Goal: Task Accomplishment & Management: Manage account settings

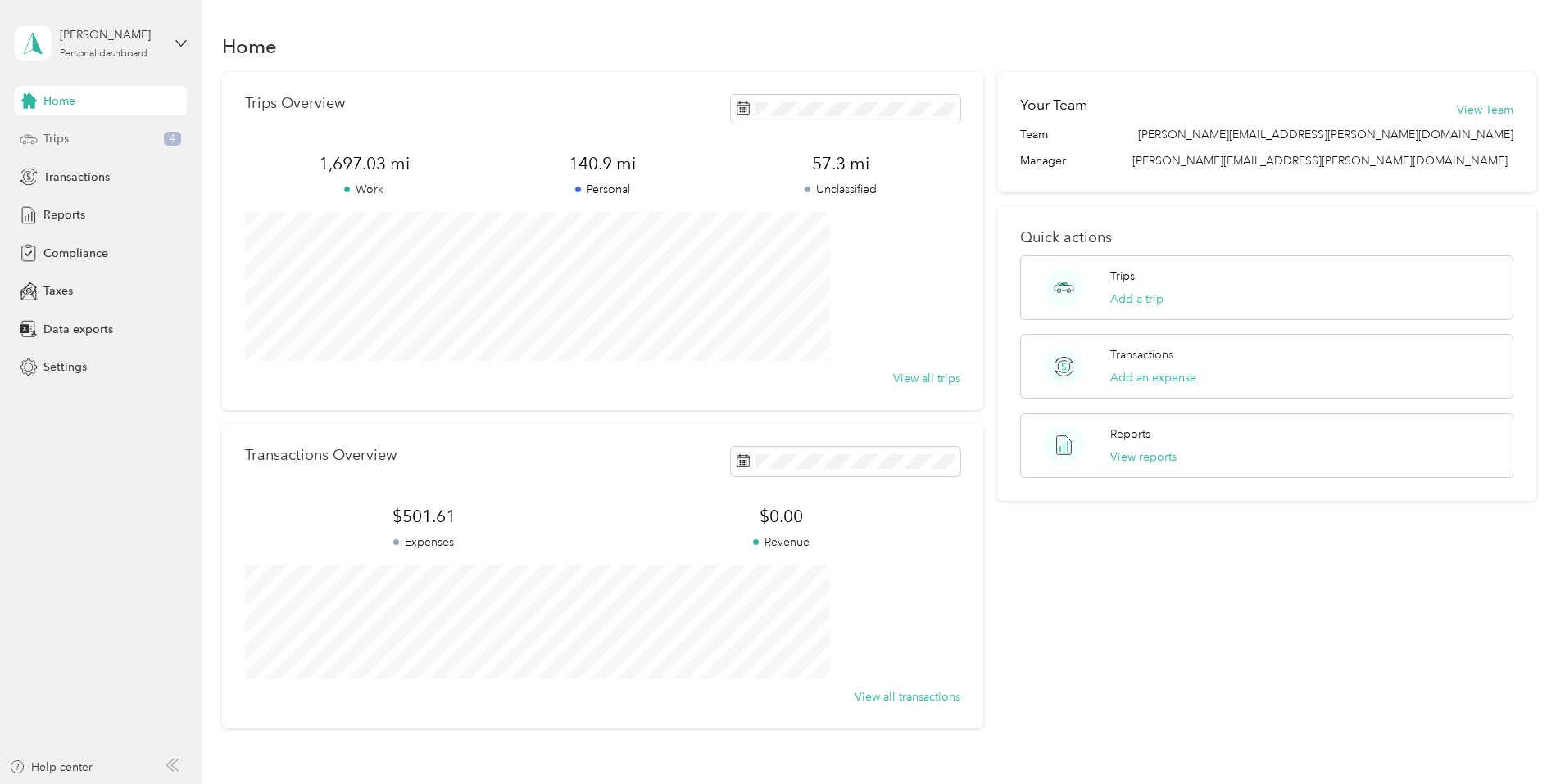
click at [88, 142] on div "Trips 4" at bounding box center [101, 140] width 172 height 30
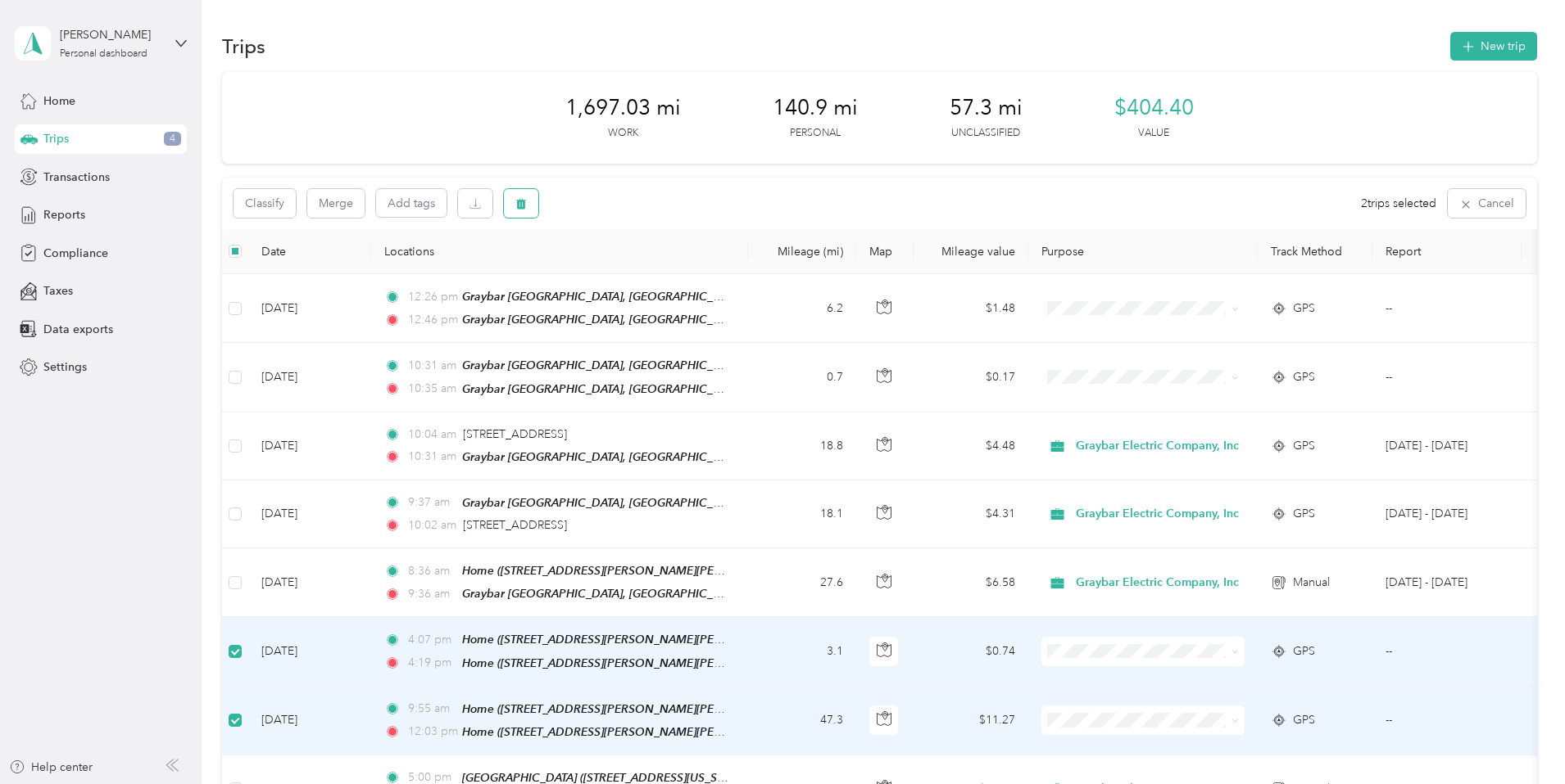
click at [527, 206] on icon "button" at bounding box center [521, 204] width 12 height 12
click at [746, 269] on button "Yes" at bounding box center [753, 271] width 32 height 26
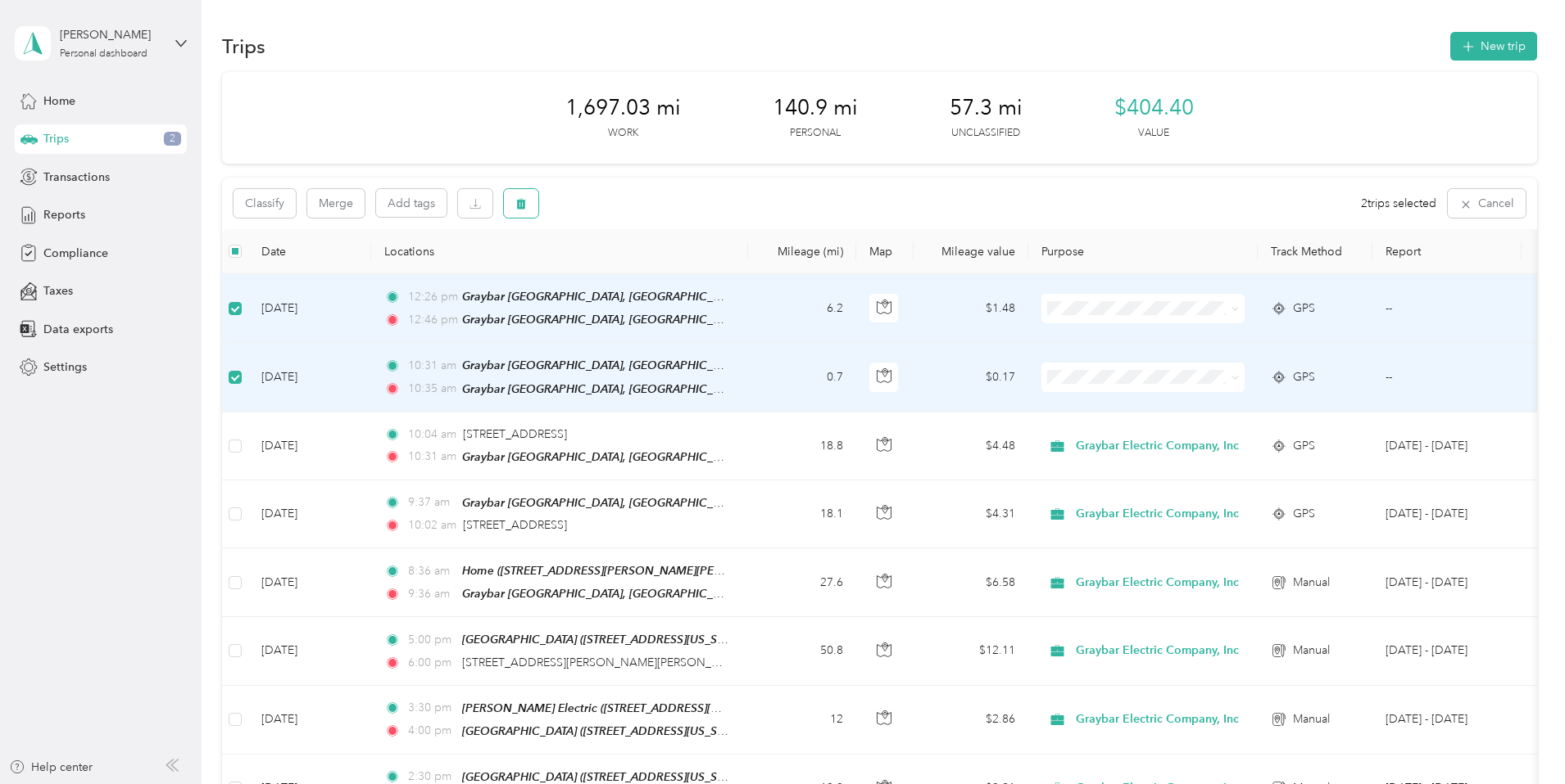
click at [526, 209] on icon "button" at bounding box center [521, 204] width 10 height 11
click at [755, 267] on button "Yes" at bounding box center [753, 271] width 32 height 26
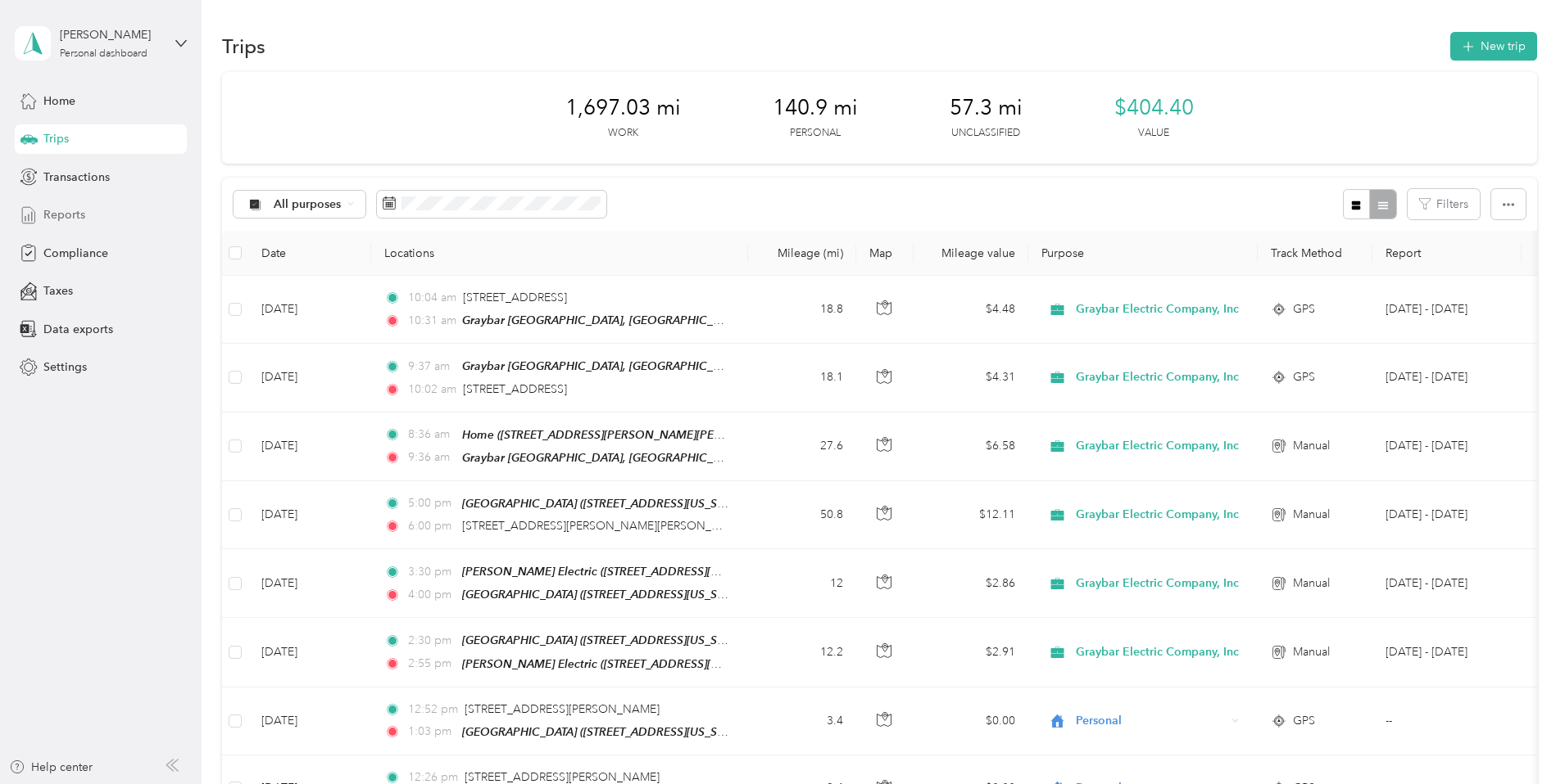
click at [78, 211] on span "Reports" at bounding box center [64, 214] width 42 height 17
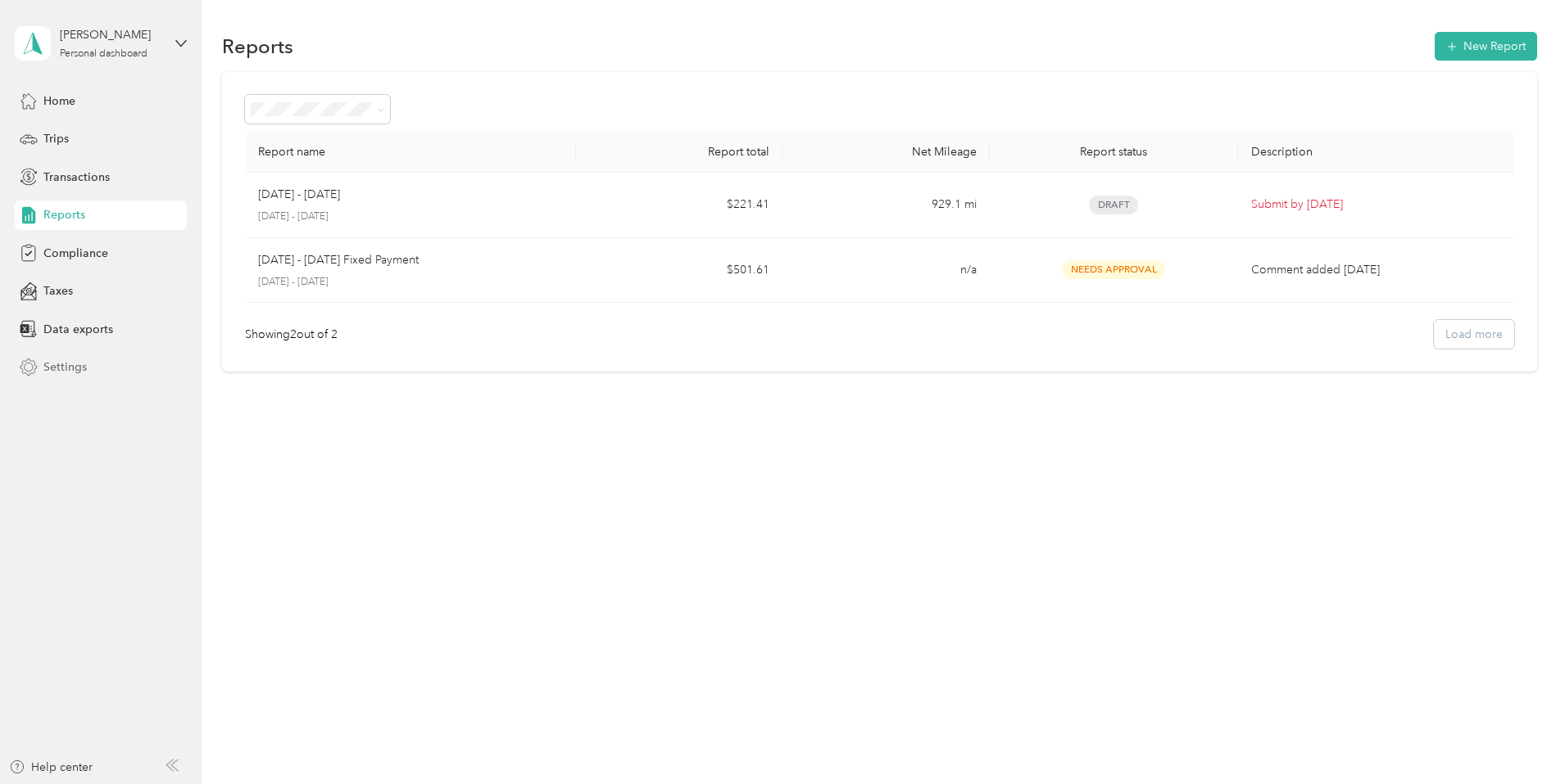
click at [81, 361] on span "Settings" at bounding box center [65, 366] width 44 height 17
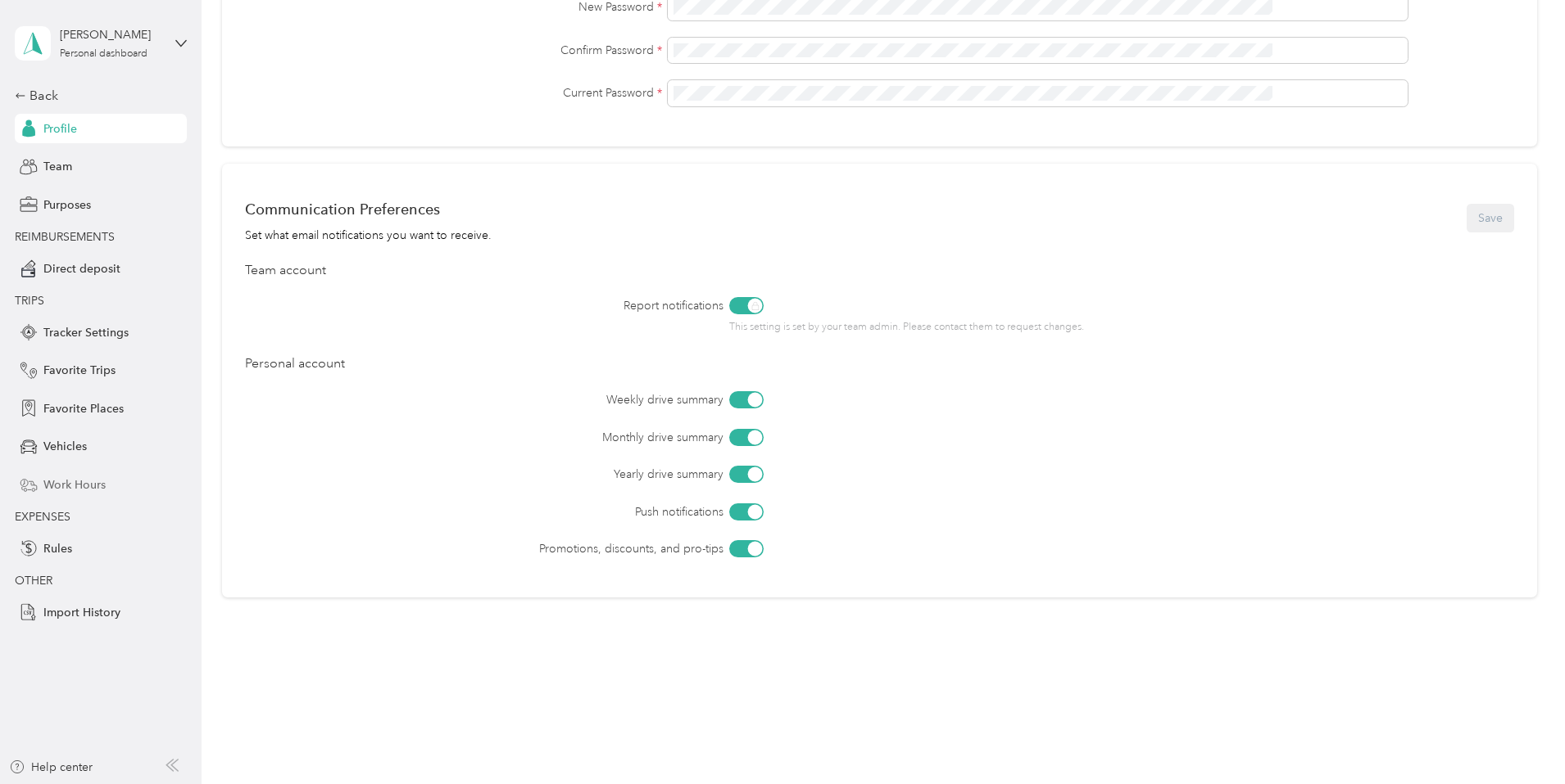
click at [79, 488] on span "Work Hours" at bounding box center [74, 484] width 62 height 17
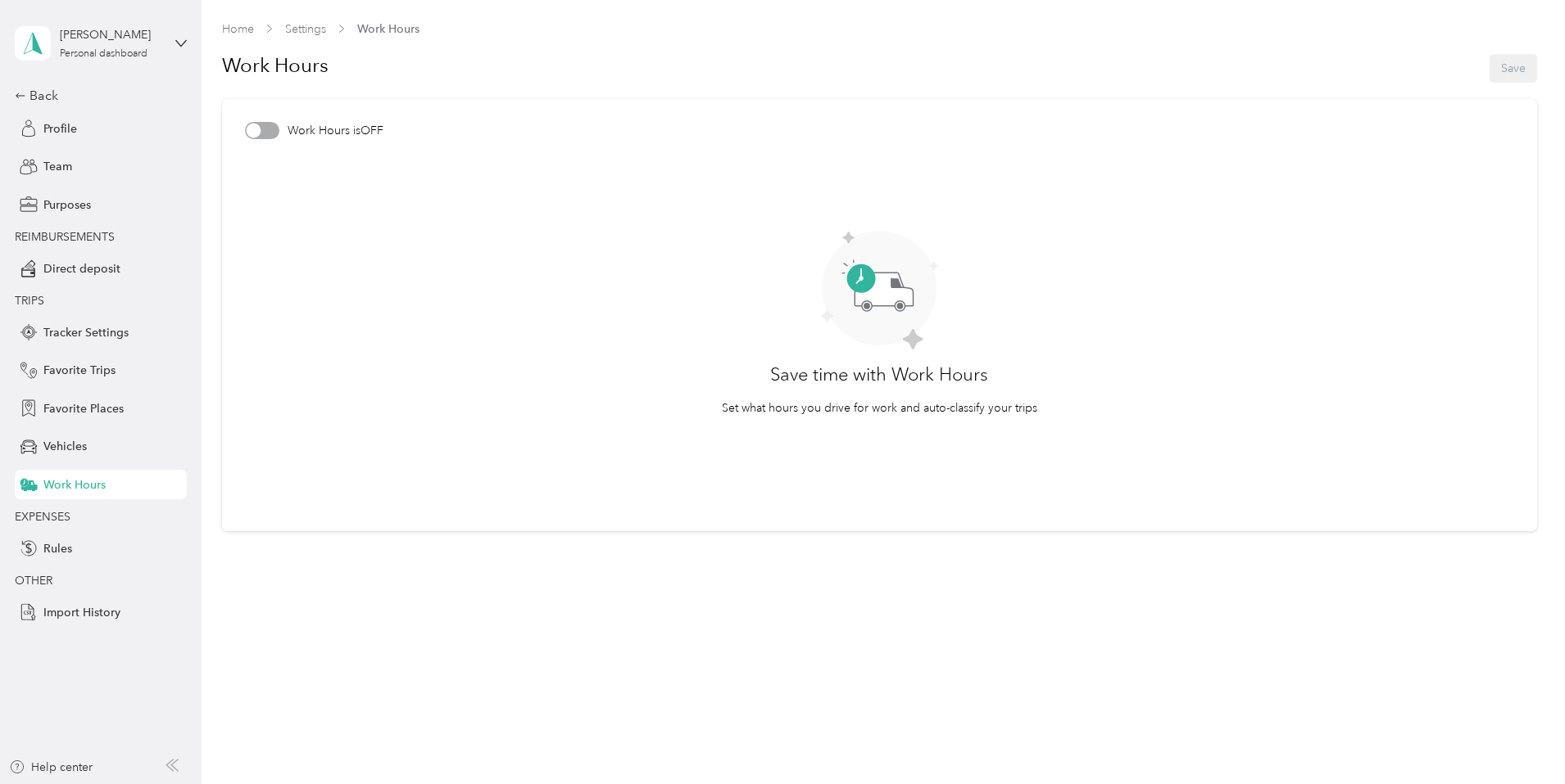
click at [257, 127] on div at bounding box center [253, 131] width 15 height 15
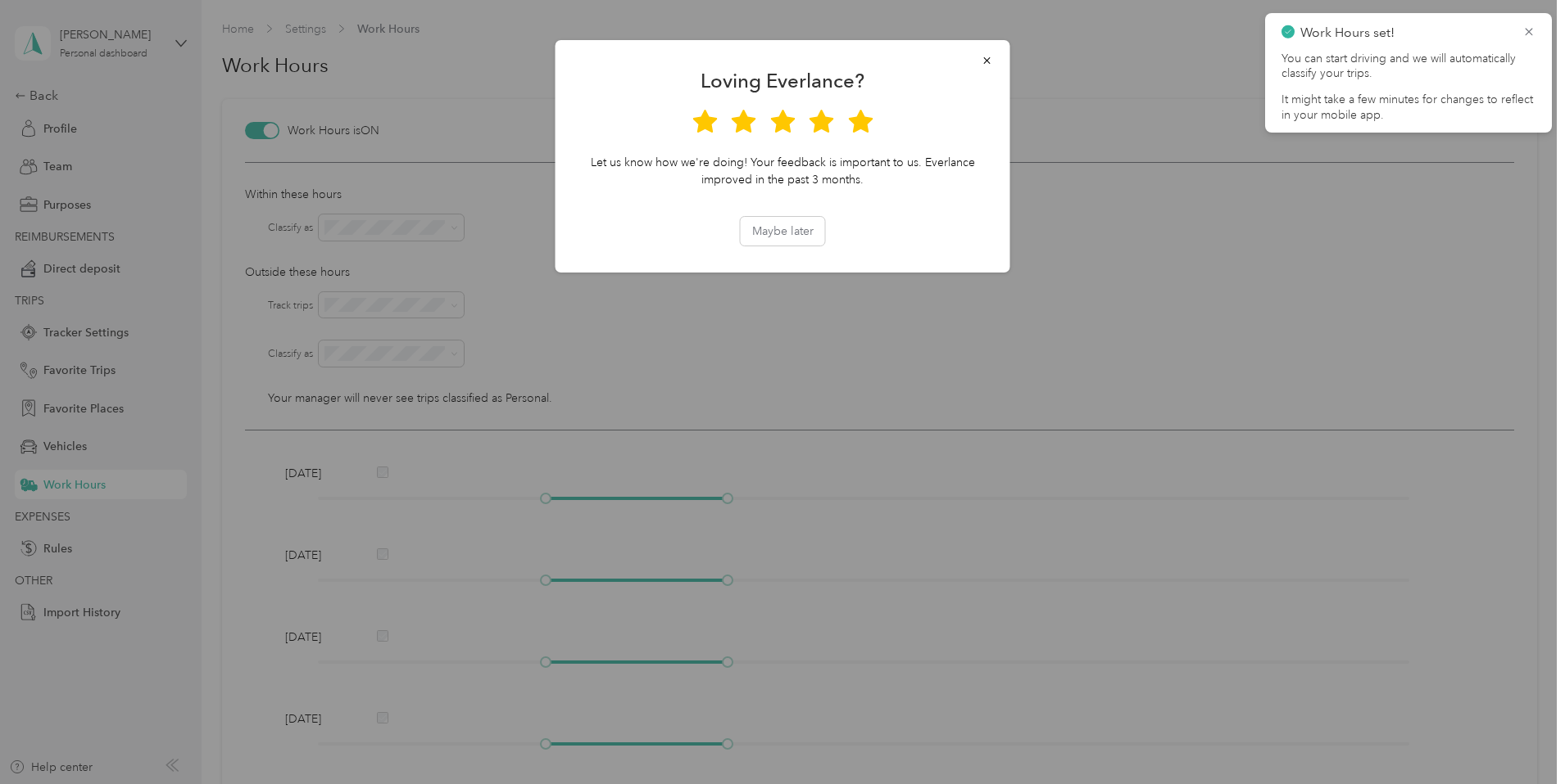
click at [861, 121] on icon at bounding box center [860, 121] width 25 height 23
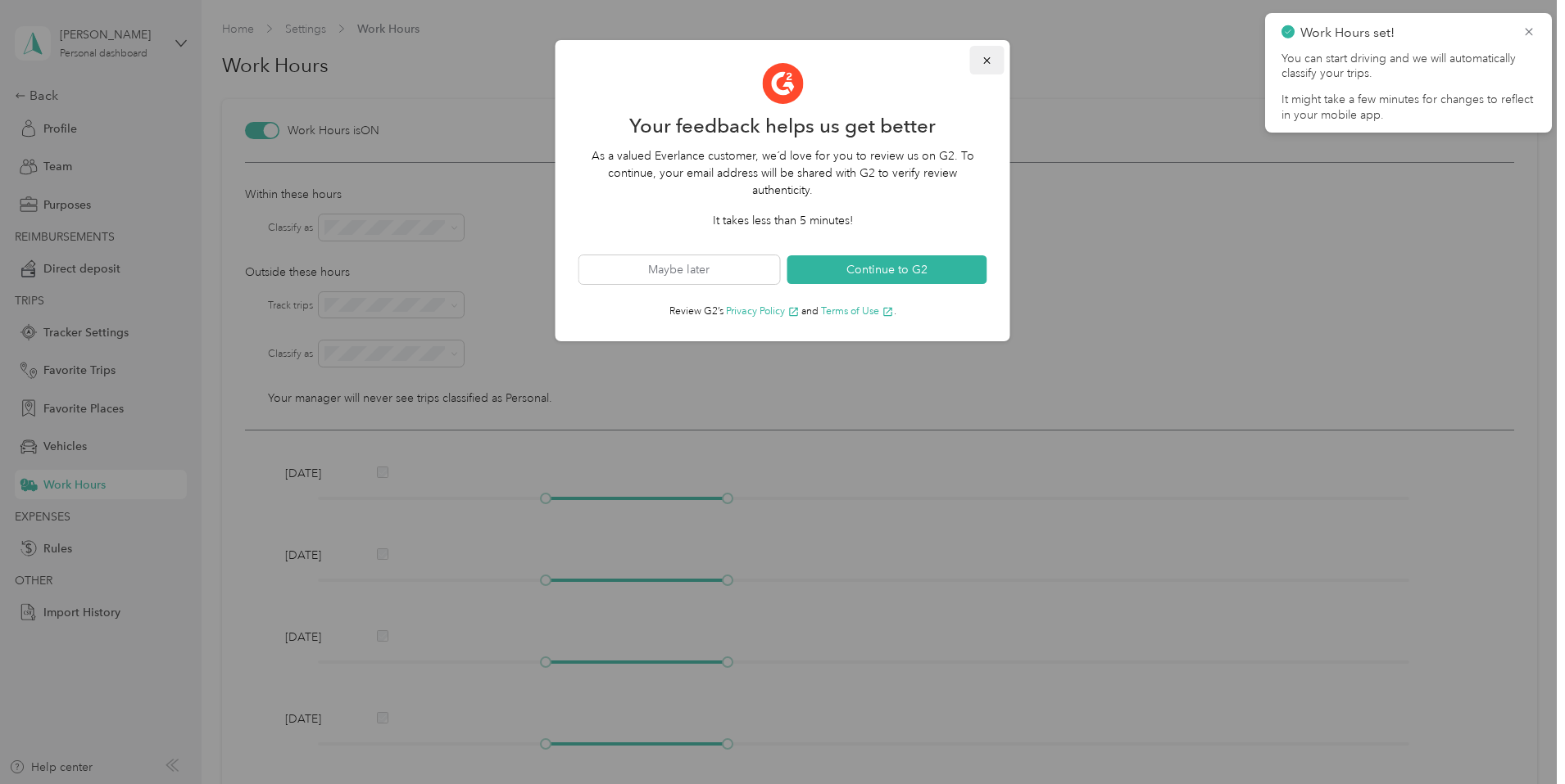
click at [987, 60] on icon "button" at bounding box center [987, 60] width 7 height 7
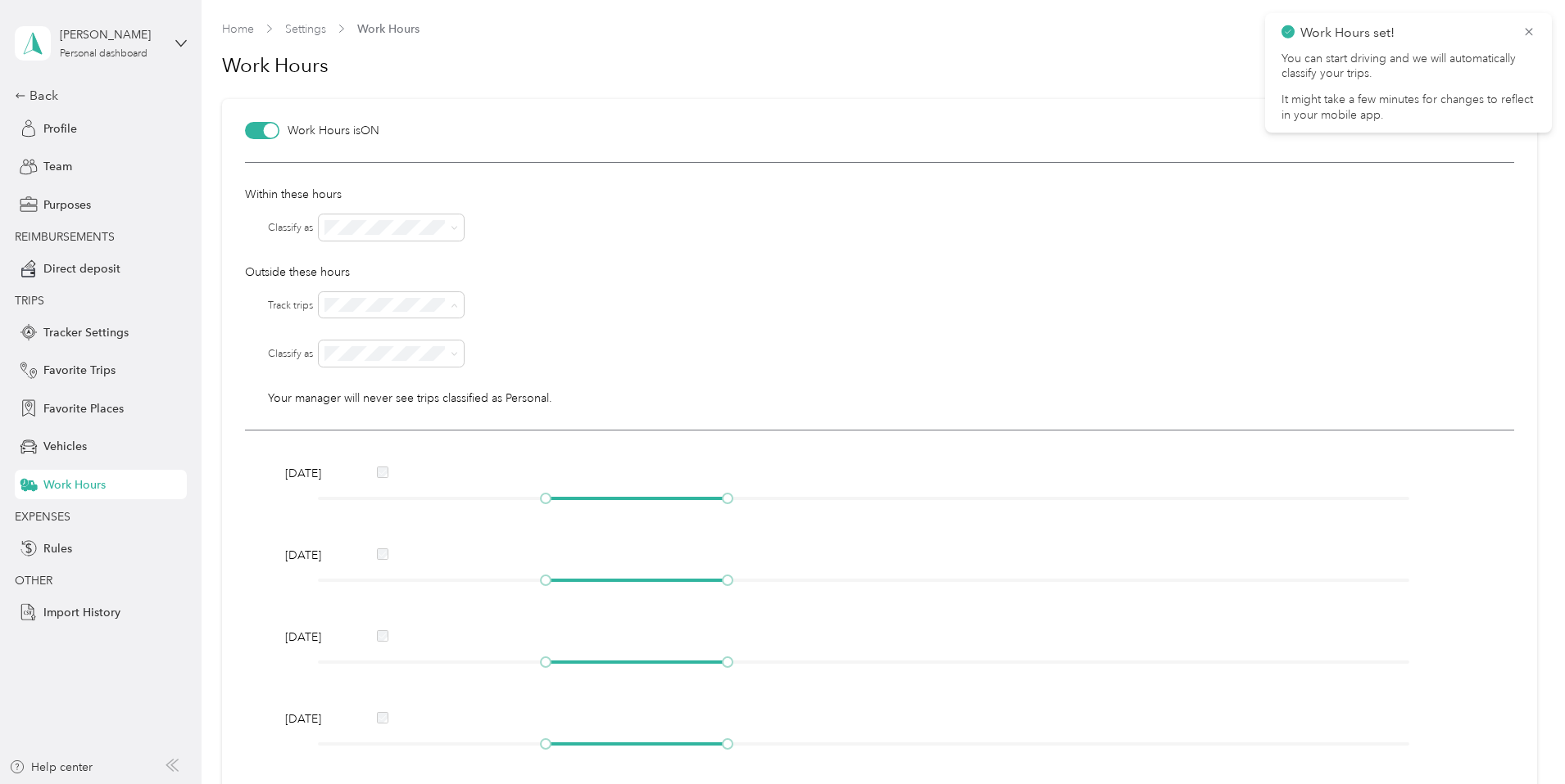
click at [356, 364] on div "No" at bounding box center [391, 361] width 122 height 17
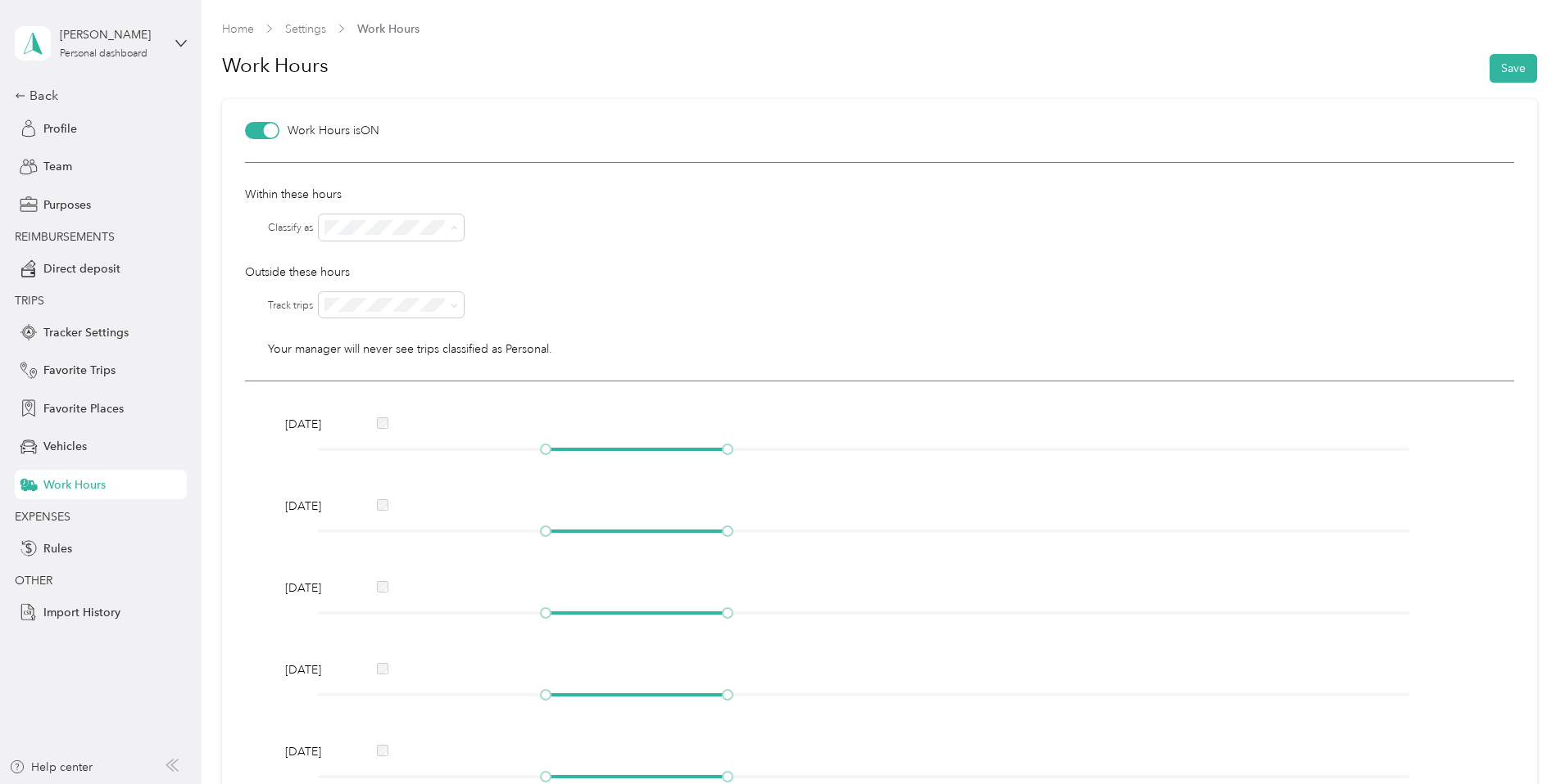
click at [553, 192] on p "Within these hours" at bounding box center [879, 194] width 1269 height 17
click at [387, 266] on span "Graybar Electric Company, Inc" at bounding box center [371, 264] width 82 height 31
drag, startPoint x: 387, startPoint y: 266, endPoint x: 638, endPoint y: 263, distance: 251.0
click at [643, 265] on p "Outside these hours" at bounding box center [879, 271] width 1269 height 17
drag, startPoint x: 547, startPoint y: 448, endPoint x: 629, endPoint y: 453, distance: 82.2
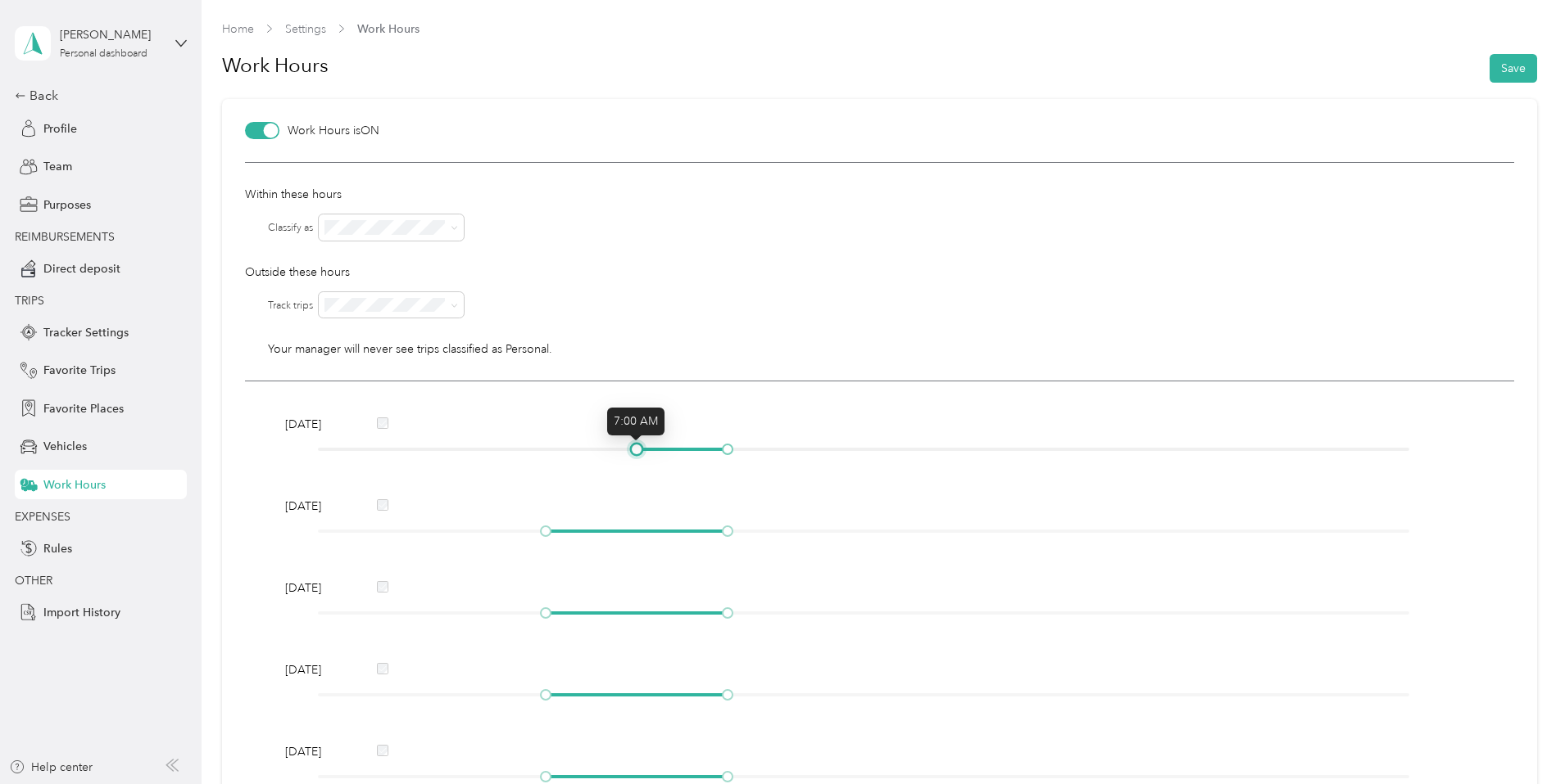
click at [633, 453] on div at bounding box center [637, 449] width 8 height 8
drag, startPoint x: 725, startPoint y: 449, endPoint x: 1179, endPoint y: 455, distance: 454.0
click at [1179, 453] on div at bounding box center [1183, 449] width 8 height 8
drag, startPoint x: 1181, startPoint y: 452, endPoint x: 1155, endPoint y: 456, distance: 26.3
click at [1155, 453] on div at bounding box center [1159, 449] width 8 height 8
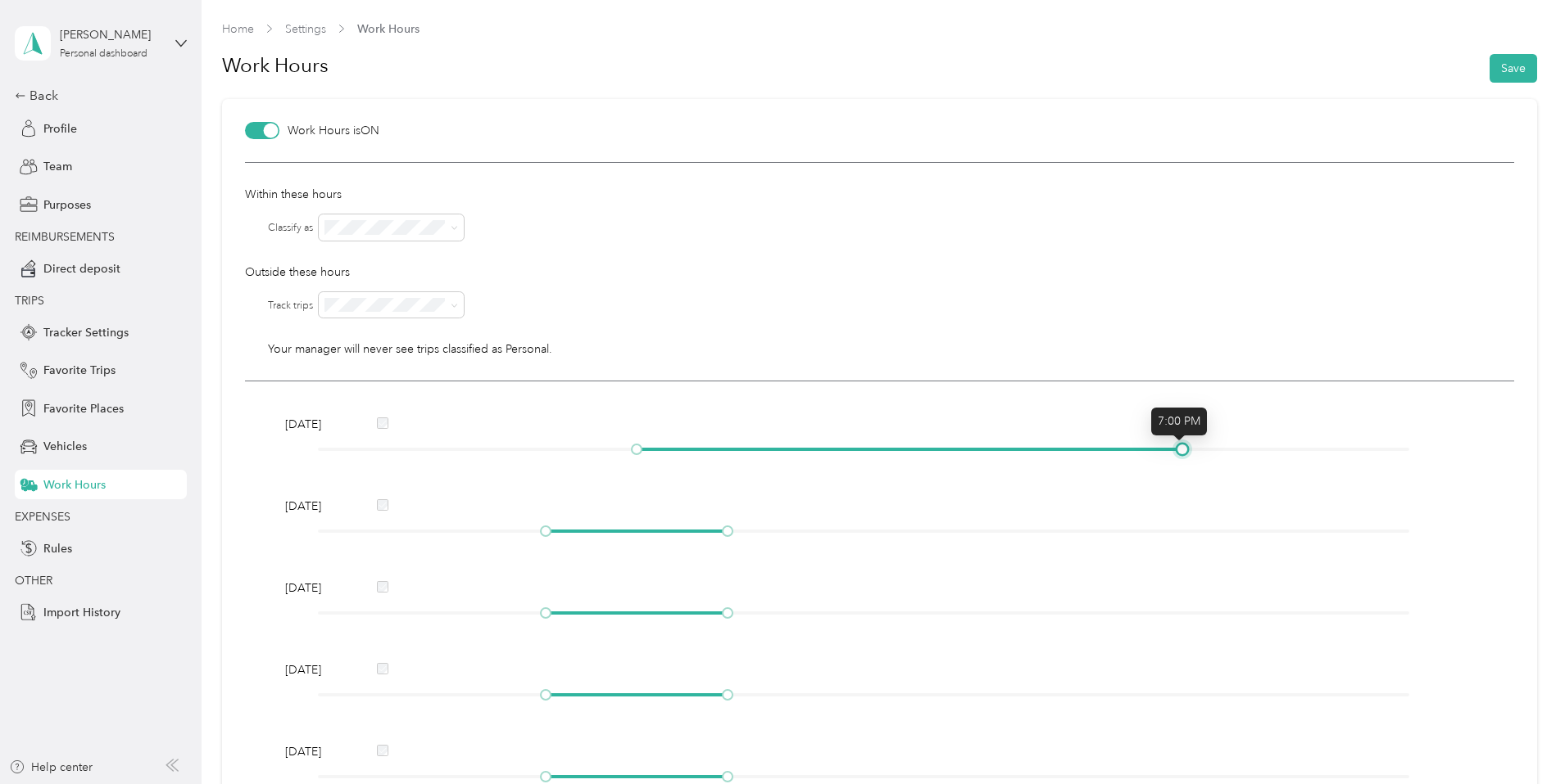
drag, startPoint x: 1154, startPoint y: 447, endPoint x: 1168, endPoint y: 454, distance: 15.7
click at [1168, 454] on div "[DATE]" at bounding box center [880, 440] width 1200 height 48
drag, startPoint x: 542, startPoint y: 528, endPoint x: 626, endPoint y: 538, distance: 84.6
click at [626, 538] on div "[DATE]" at bounding box center [880, 522] width 1200 height 48
drag, startPoint x: 728, startPoint y: 531, endPoint x: 1174, endPoint y: 552, distance: 446.5
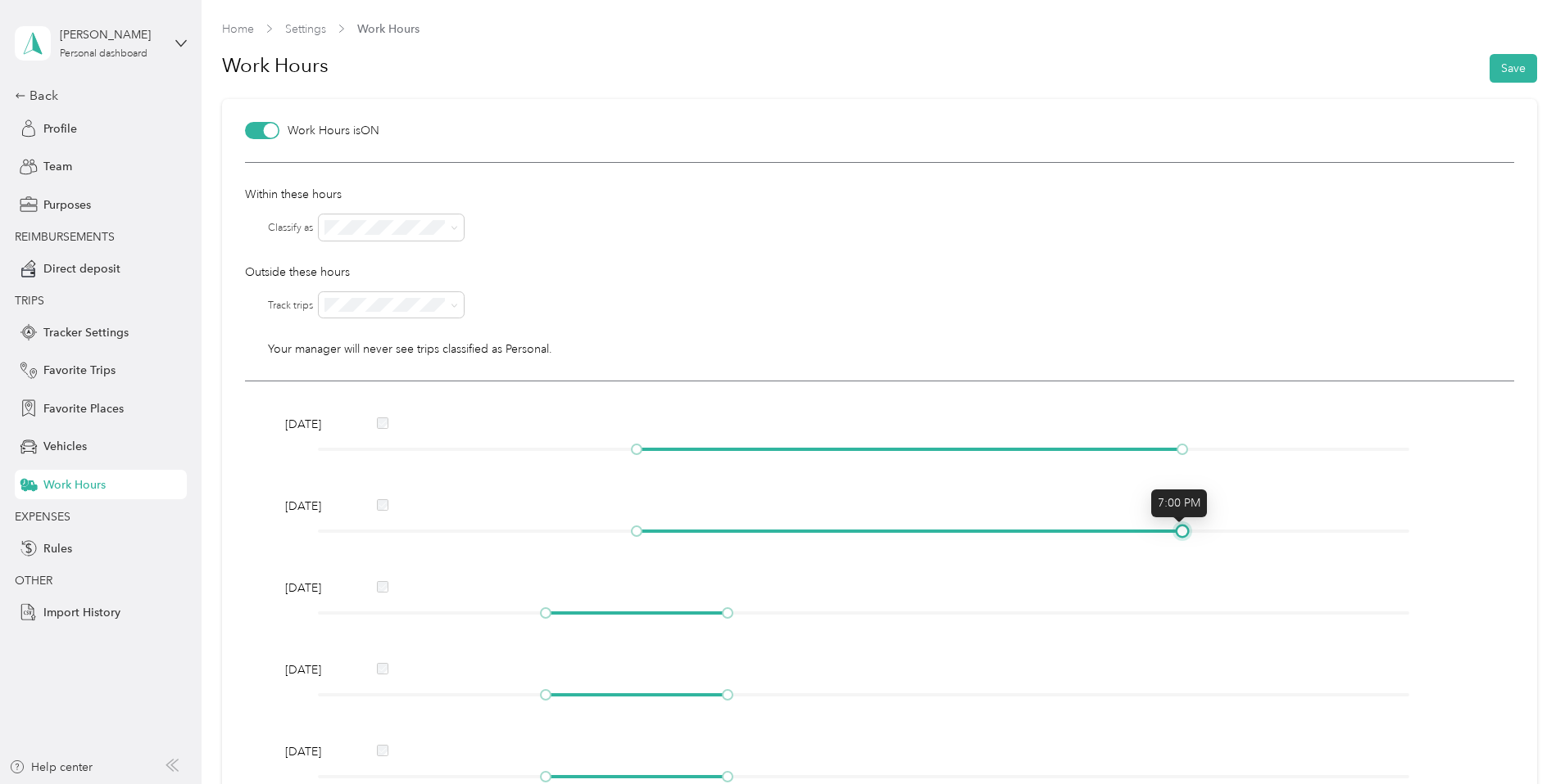
click at [1174, 552] on div "[DATE] [DATE] [DATE] [DATE] [DATE] [DATE] [DATE]" at bounding box center [879, 685] width 1269 height 608
drag, startPoint x: 541, startPoint y: 613, endPoint x: 627, endPoint y: 618, distance: 86.1
click at [627, 618] on div at bounding box center [864, 614] width 1093 height 10
drag, startPoint x: 727, startPoint y: 614, endPoint x: 1174, endPoint y: 644, distance: 448.0
click at [1174, 644] on div "[DATE] [DATE] [DATE] [DATE] [DATE] [DATE] [DATE]" at bounding box center [879, 685] width 1269 height 608
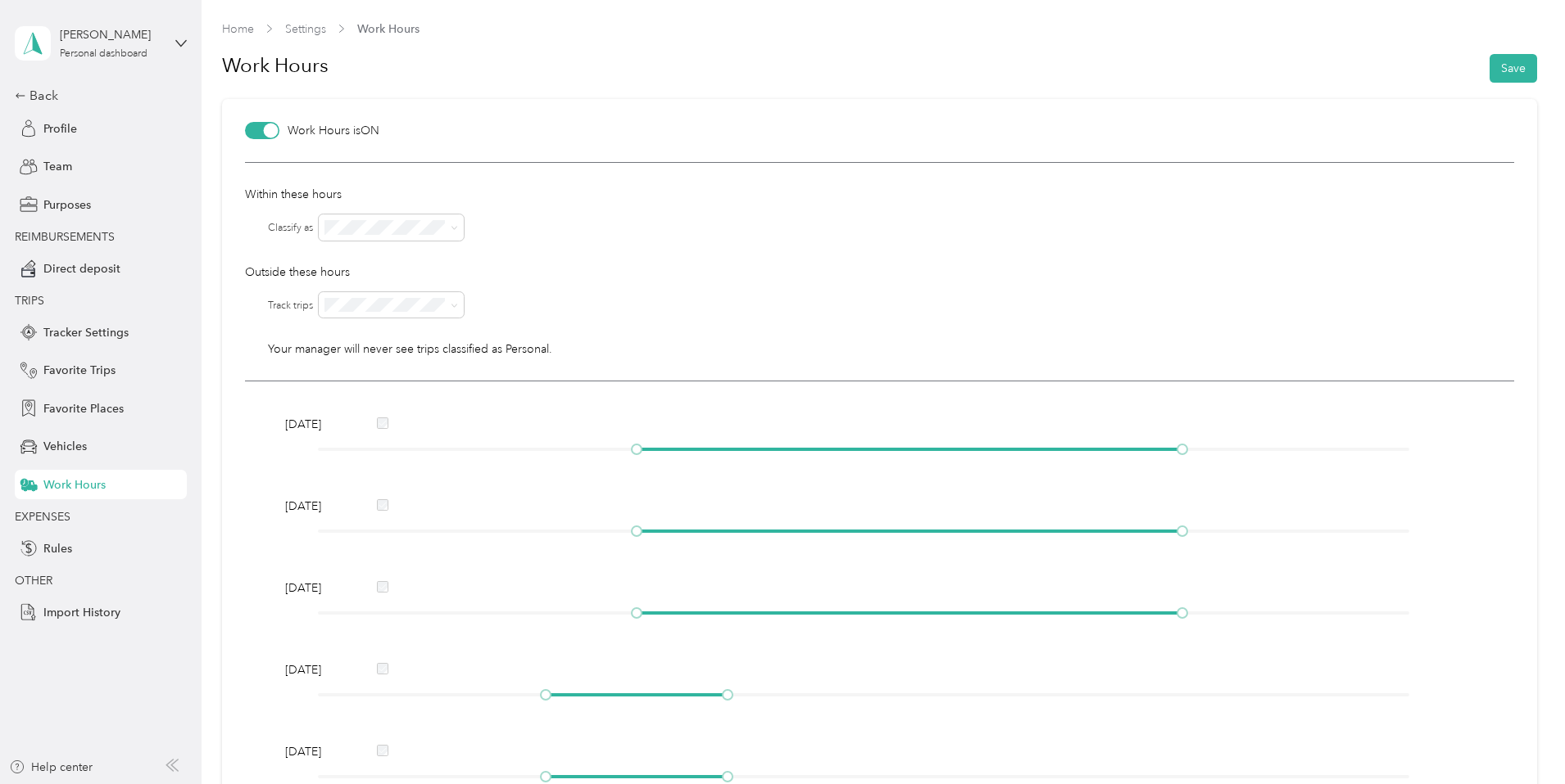
click at [259, 129] on div at bounding box center [261, 130] width 35 height 17
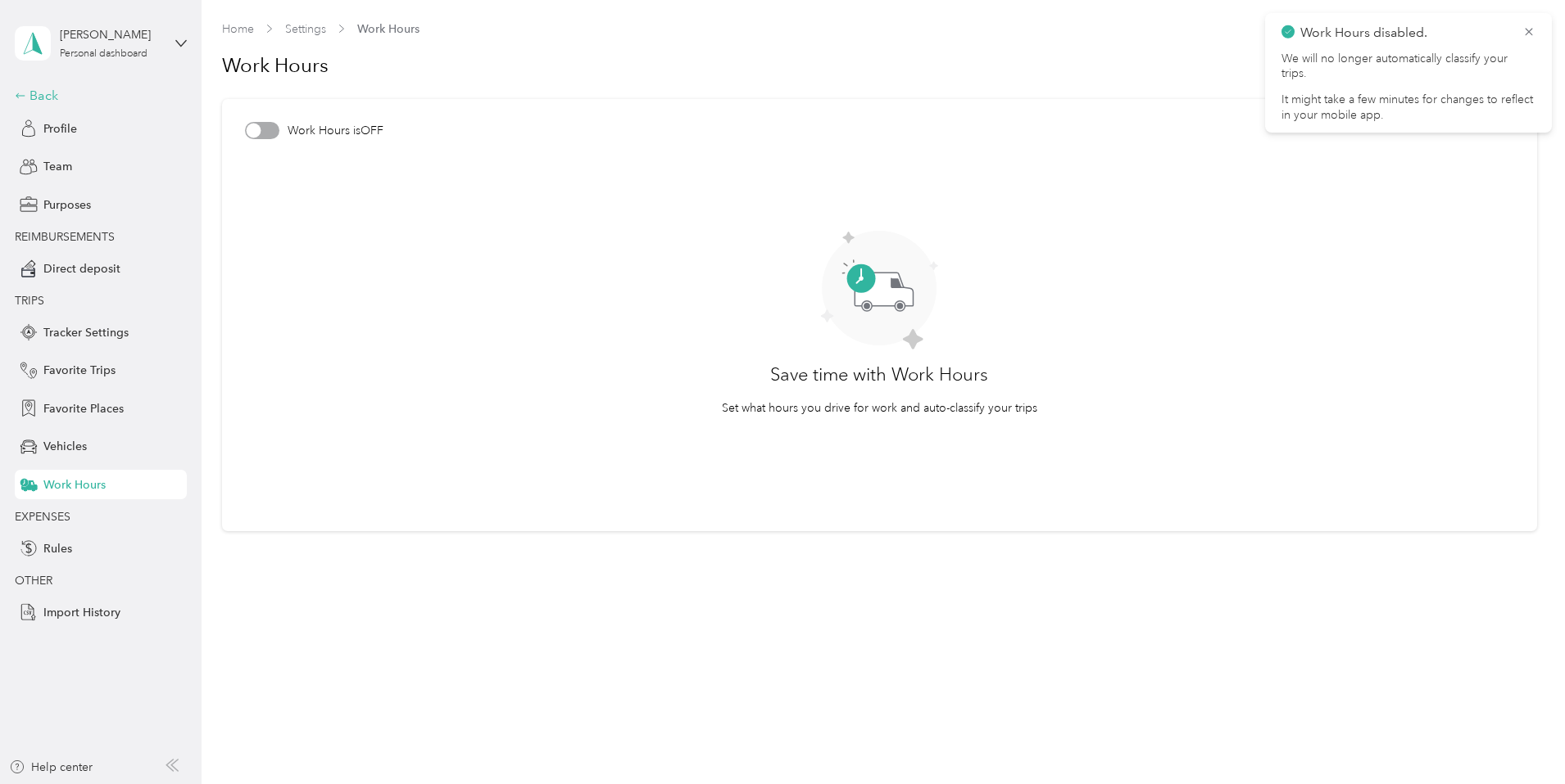
click at [65, 93] on div "Back" at bounding box center [96, 96] width 163 height 20
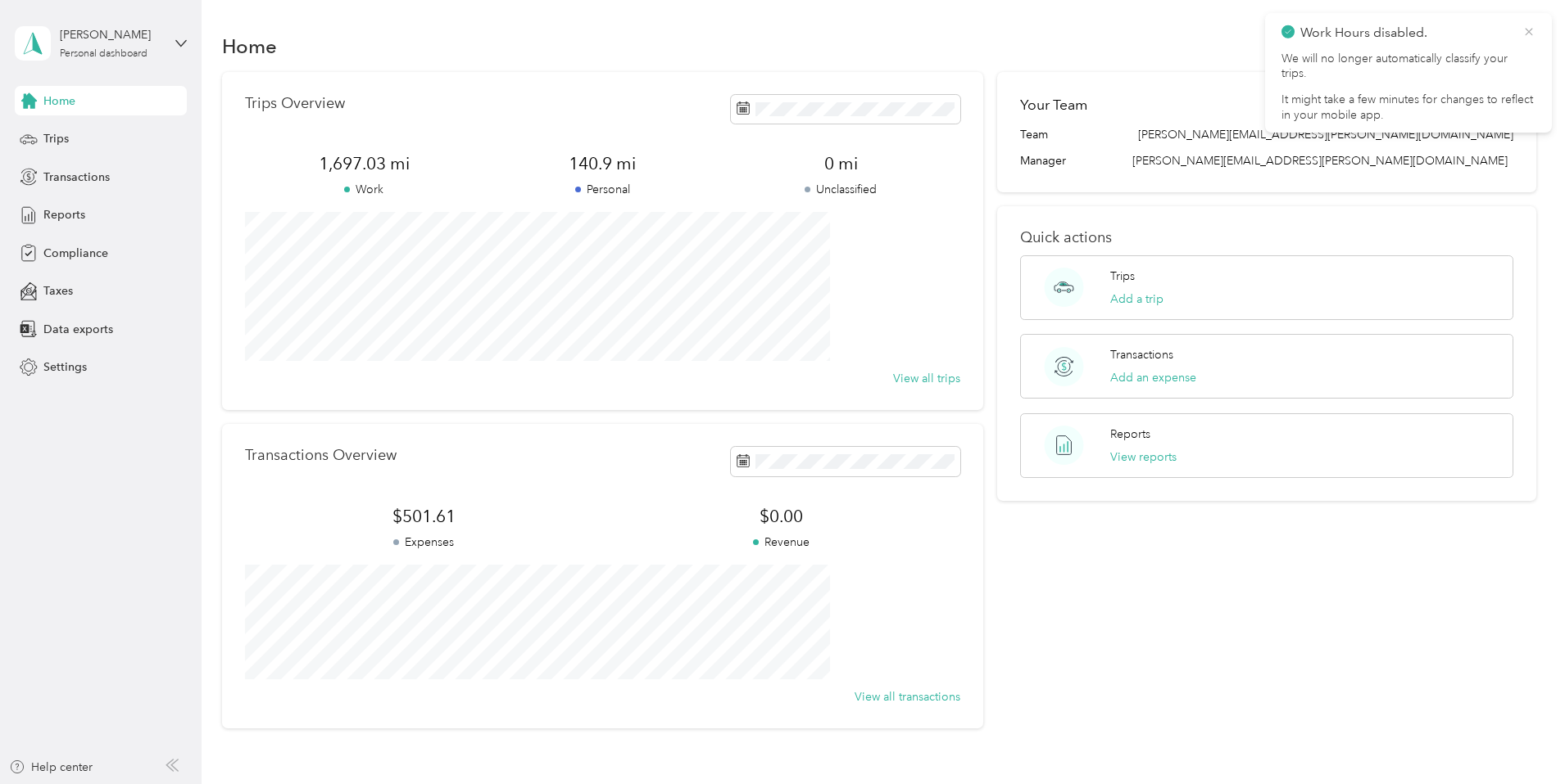
click at [1528, 30] on icon at bounding box center [1528, 32] width 13 height 15
click at [51, 363] on span "Settings" at bounding box center [65, 366] width 44 height 17
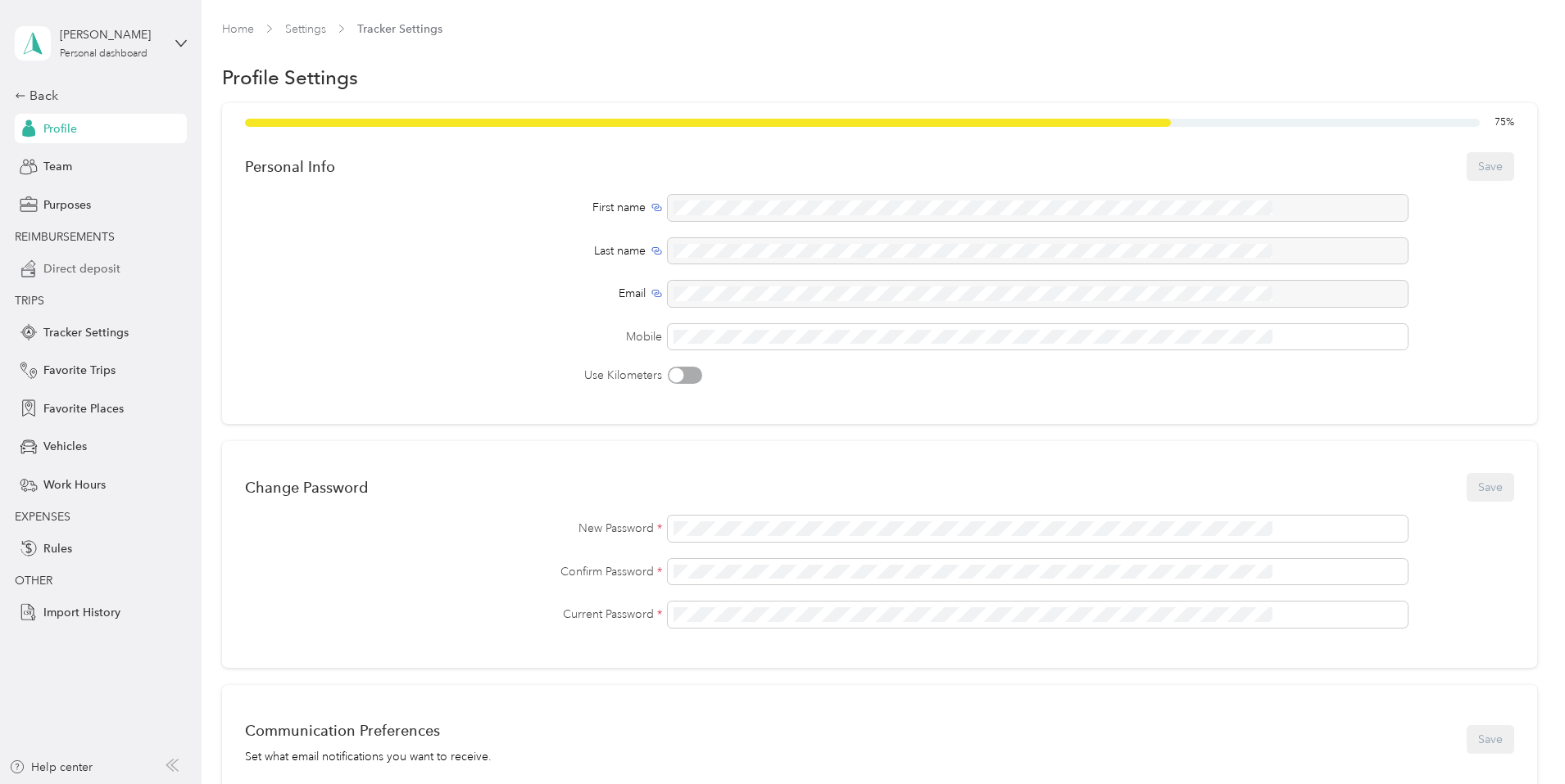
click at [108, 269] on span "Direct deposit" at bounding box center [82, 268] width 77 height 17
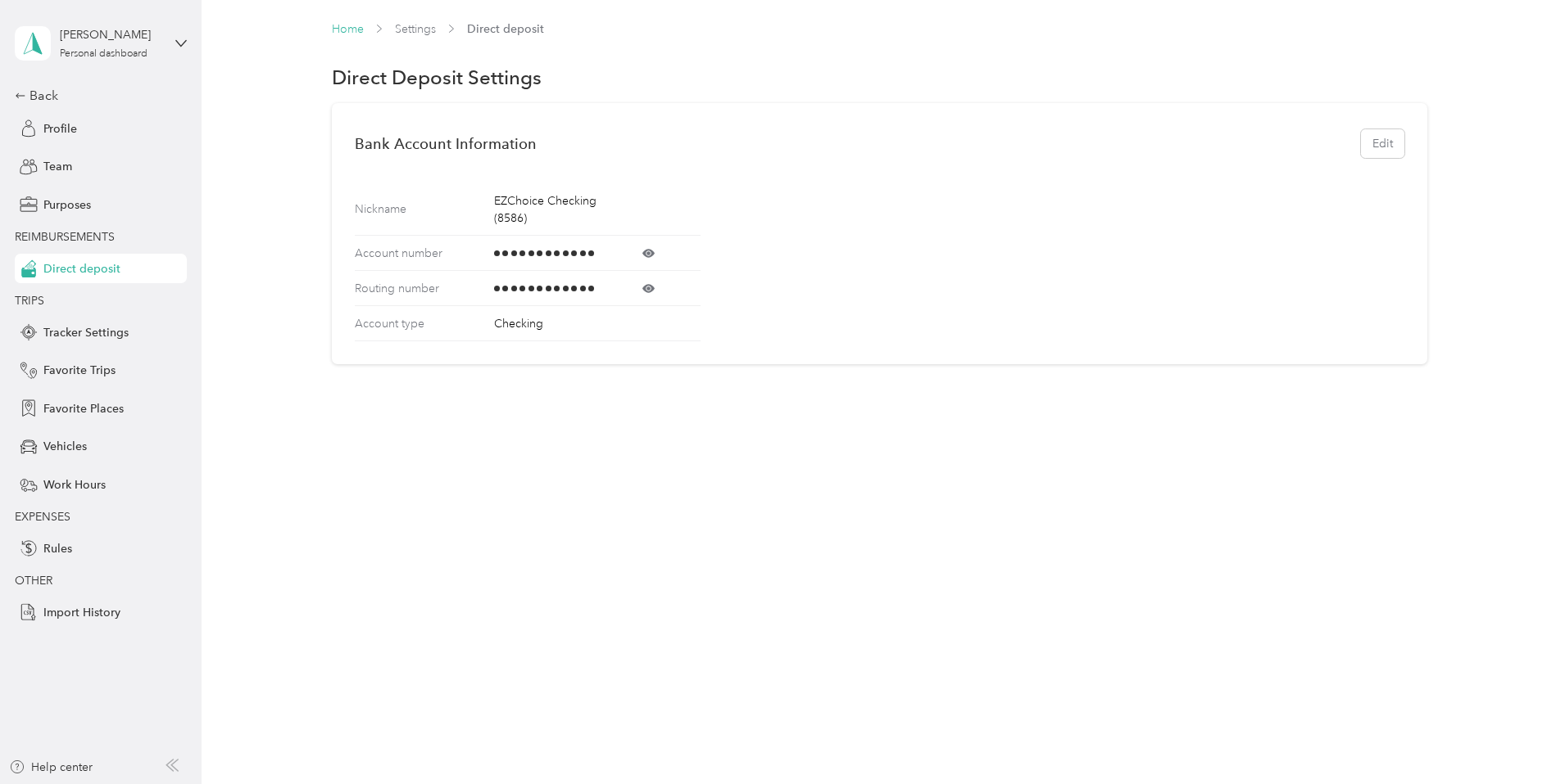
click at [354, 30] on link "Home" at bounding box center [348, 29] width 32 height 14
